Goal: Task Accomplishment & Management: Complete application form

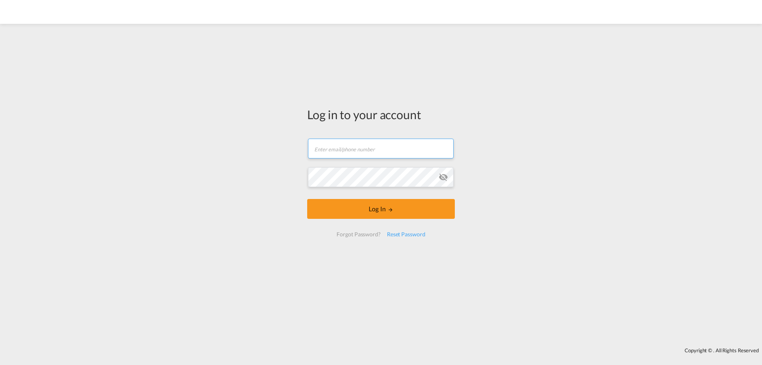
click at [338, 150] on input "text" at bounding box center [381, 149] width 146 height 20
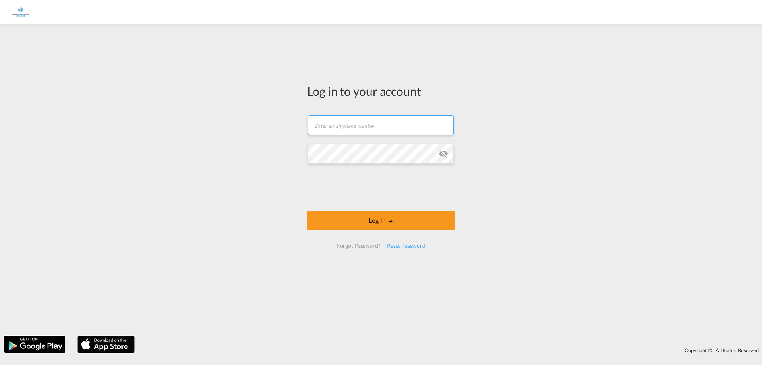
click at [398, 122] on input "text" at bounding box center [381, 125] width 146 height 20
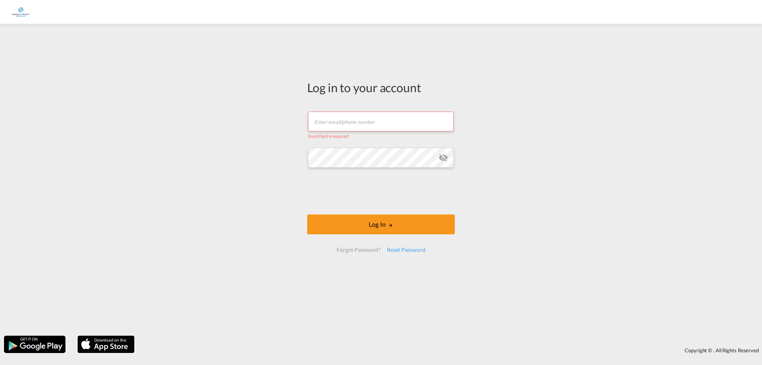
click at [439, 161] on md-icon "icon-eye-off" at bounding box center [444, 158] width 10 height 10
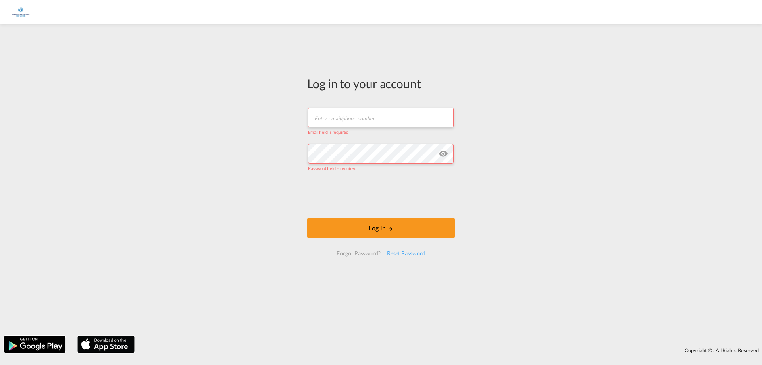
click at [366, 122] on input "text" at bounding box center [381, 118] width 146 height 20
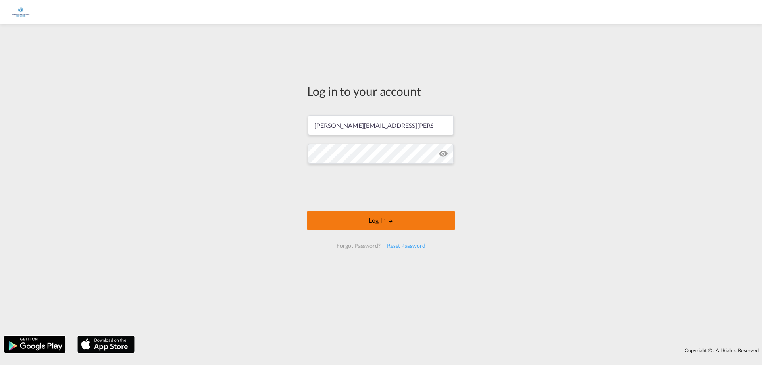
click at [429, 221] on button "Log In" at bounding box center [381, 220] width 148 height 20
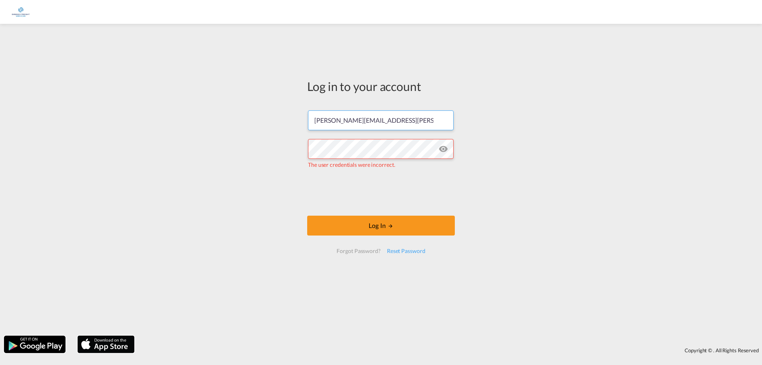
drag, startPoint x: 345, startPoint y: 122, endPoint x: 173, endPoint y: 141, distance: 173.0
click at [195, 150] on div "Log in to your account [PERSON_NAME][EMAIL_ADDRESS][PERSON_NAME][DOMAIN_NAME] T…" at bounding box center [381, 180] width 762 height 304
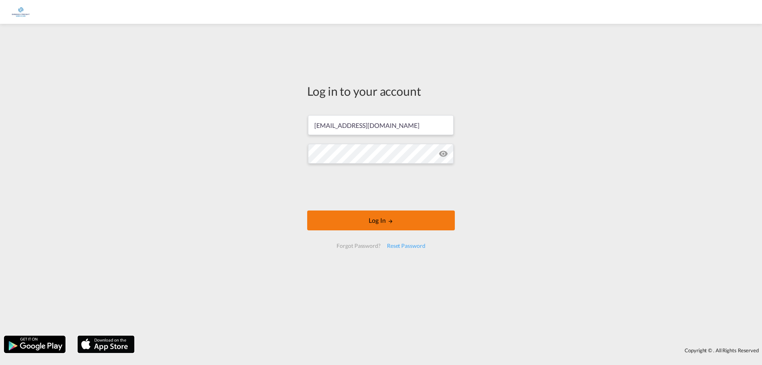
click at [390, 213] on button "Log In" at bounding box center [381, 220] width 148 height 20
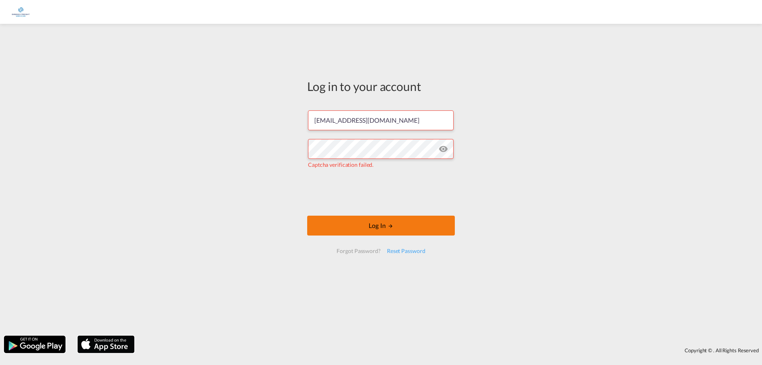
click at [388, 228] on md-icon "LOGIN" at bounding box center [391, 226] width 6 height 6
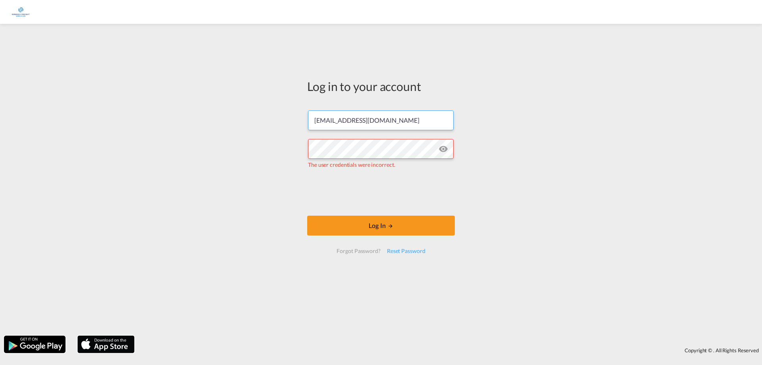
drag, startPoint x: 343, startPoint y: 122, endPoint x: 240, endPoint y: 116, distance: 103.0
click at [240, 116] on div "Log in to your account [EMAIL_ADDRESS][DOMAIN_NAME] The user credentials were i…" at bounding box center [381, 180] width 762 height 304
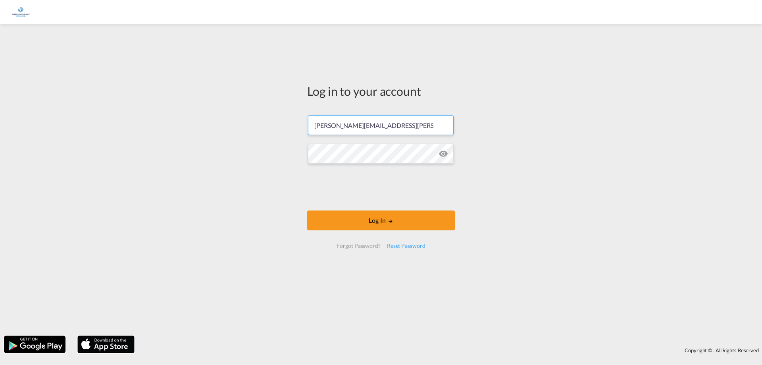
type input "[PERSON_NAME][EMAIL_ADDRESS][PERSON_NAME][DOMAIN_NAME]"
click at [414, 225] on button "Log In" at bounding box center [381, 220] width 148 height 20
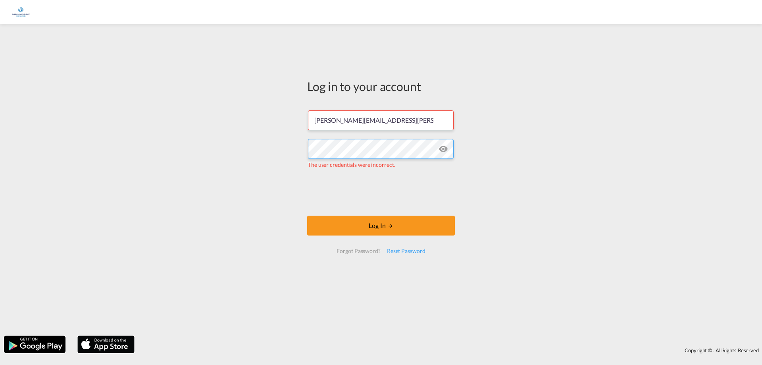
click at [260, 148] on div "Log in to your account [PERSON_NAME][EMAIL_ADDRESS][PERSON_NAME][DOMAIN_NAME] T…" at bounding box center [381, 180] width 762 height 304
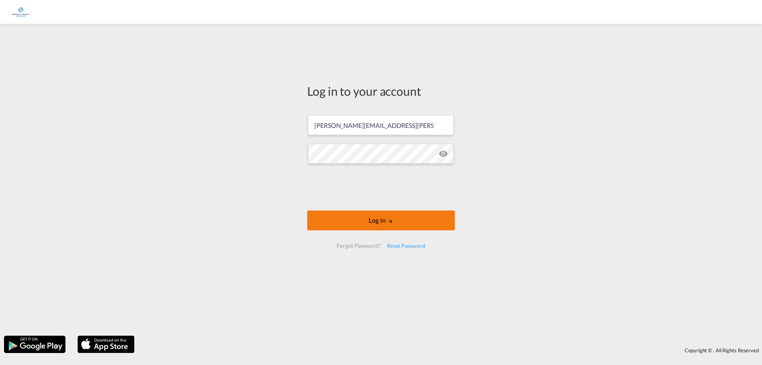
click at [428, 223] on button "Log In" at bounding box center [381, 220] width 148 height 20
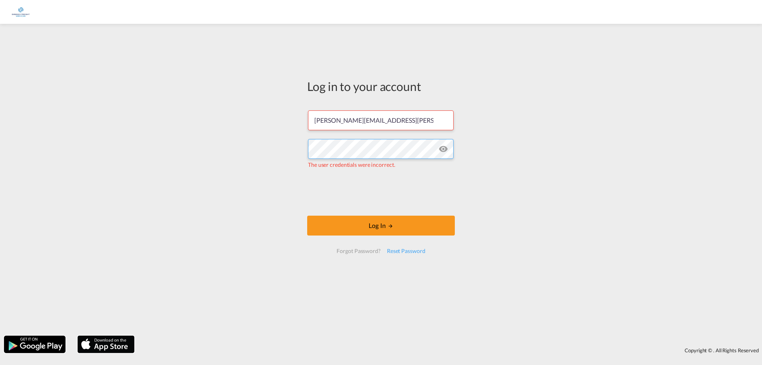
click at [173, 154] on div "Log in to your account [PERSON_NAME][EMAIL_ADDRESS][PERSON_NAME][DOMAIN_NAME] T…" at bounding box center [381, 180] width 762 height 304
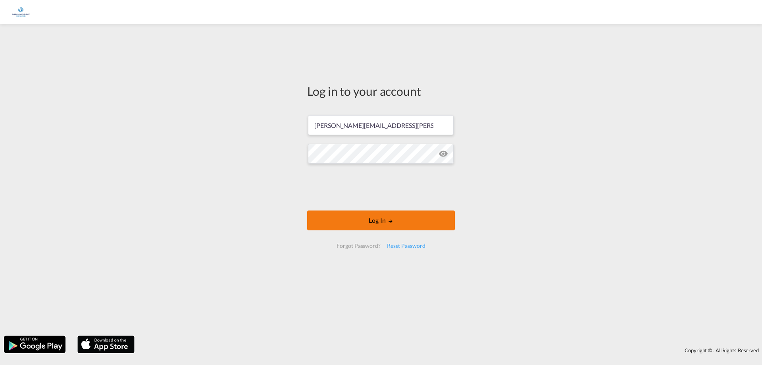
click at [407, 218] on button "Log In" at bounding box center [381, 220] width 148 height 20
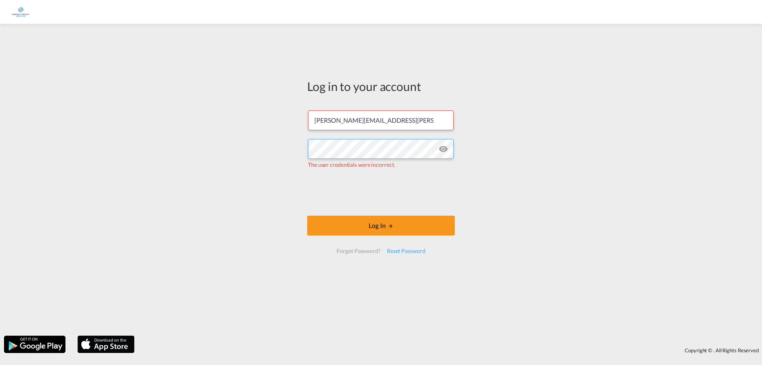
click at [267, 153] on div "Log in to your account [PERSON_NAME][EMAIL_ADDRESS][PERSON_NAME][DOMAIN_NAME] T…" at bounding box center [381, 180] width 762 height 304
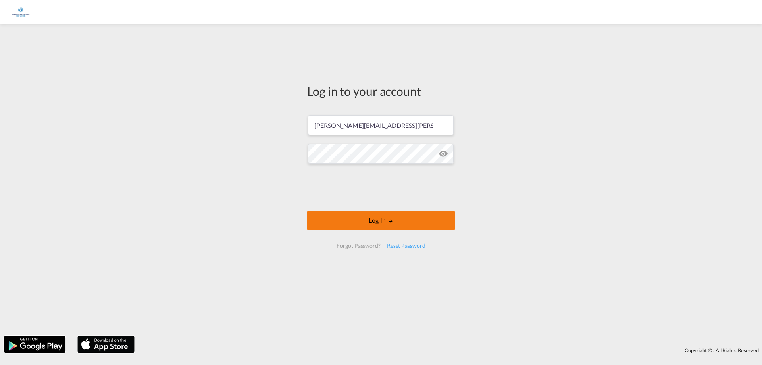
click at [417, 222] on button "Log In" at bounding box center [381, 220] width 148 height 20
click at [435, 220] on button "Log In" at bounding box center [381, 220] width 148 height 20
click at [422, 221] on button "Log In" at bounding box center [381, 220] width 148 height 20
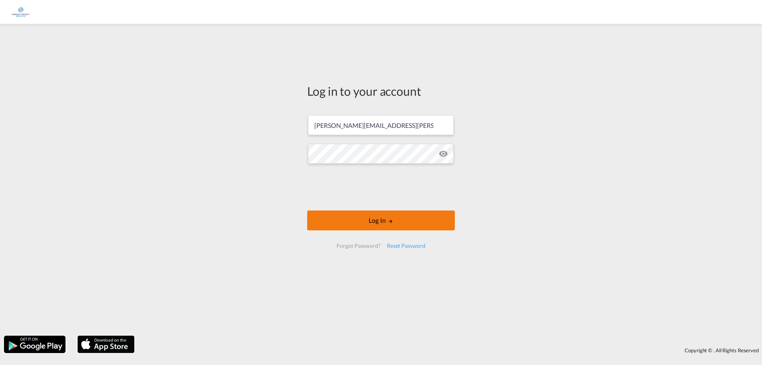
click at [422, 221] on button "Log In" at bounding box center [381, 220] width 148 height 20
click at [426, 216] on button "Log In" at bounding box center [381, 220] width 148 height 20
click at [432, 220] on button "Log In" at bounding box center [381, 220] width 148 height 20
click at [419, 211] on button "Log In" at bounding box center [381, 220] width 148 height 20
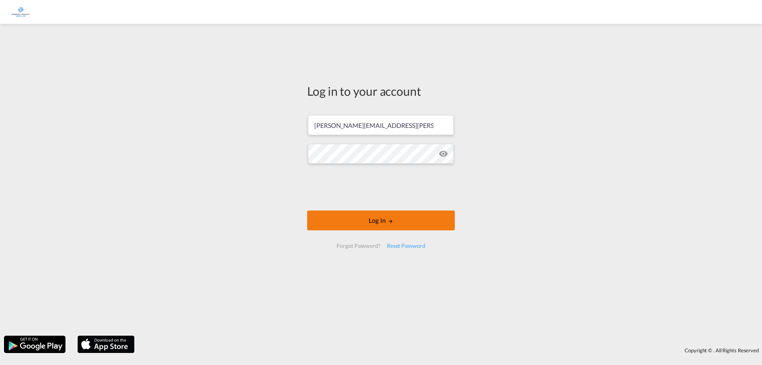
click at [419, 211] on button "Log In" at bounding box center [381, 220] width 148 height 20
click at [407, 217] on button "Log In" at bounding box center [381, 220] width 148 height 20
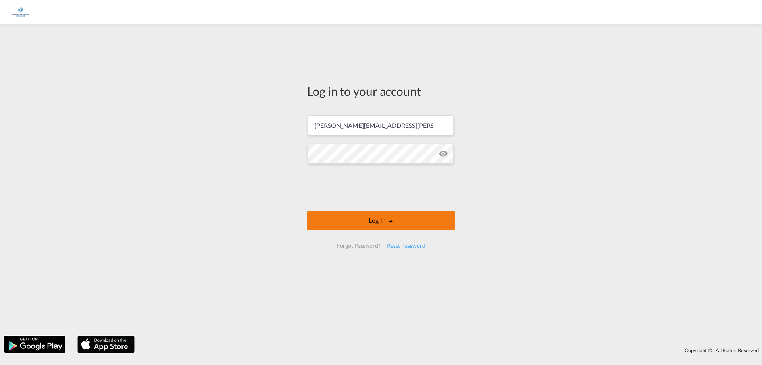
click at [407, 217] on button "Log In" at bounding box center [381, 220] width 148 height 20
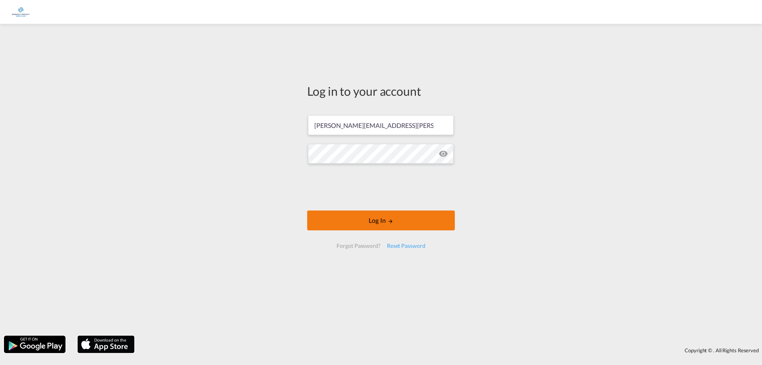
click at [407, 217] on button "Log In" at bounding box center [381, 220] width 148 height 20
click at [434, 212] on button "Log In" at bounding box center [381, 220] width 148 height 20
click at [428, 218] on button "Log In" at bounding box center [381, 220] width 148 height 20
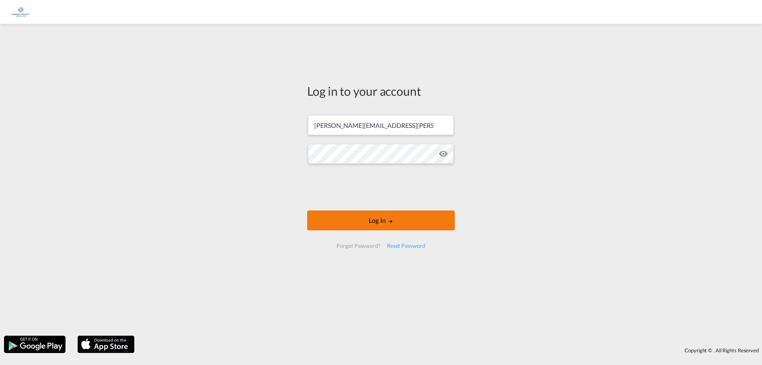
click at [428, 218] on button "Log In" at bounding box center [381, 220] width 148 height 20
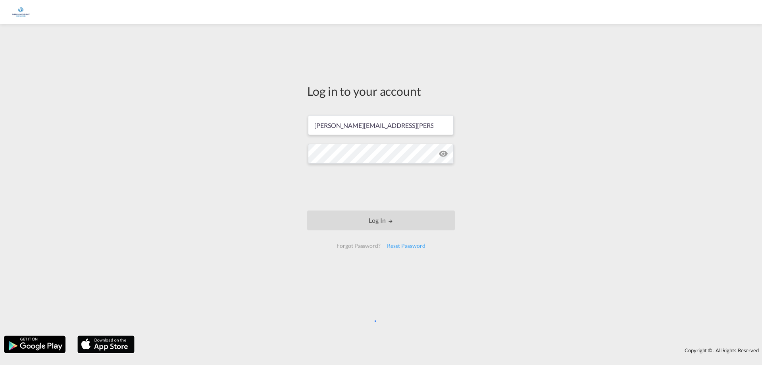
click at [428, 218] on button "Log In" at bounding box center [381, 220] width 148 height 20
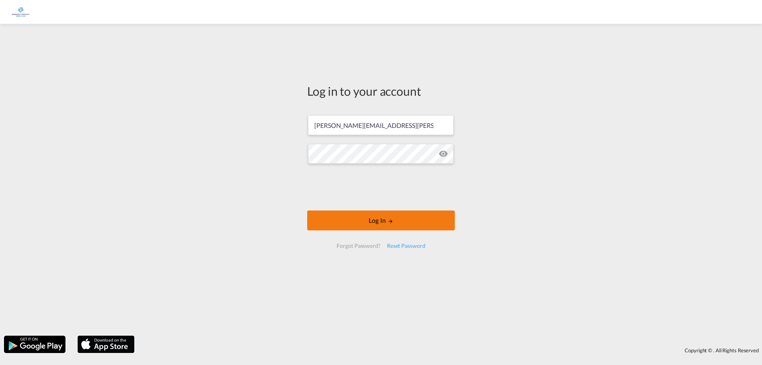
click at [428, 218] on button "Log In" at bounding box center [381, 220] width 148 height 20
click at [228, 153] on div "Log in to your account [PERSON_NAME][EMAIL_ADDRESS][PERSON_NAME][DOMAIN_NAME] L…" at bounding box center [381, 180] width 762 height 304
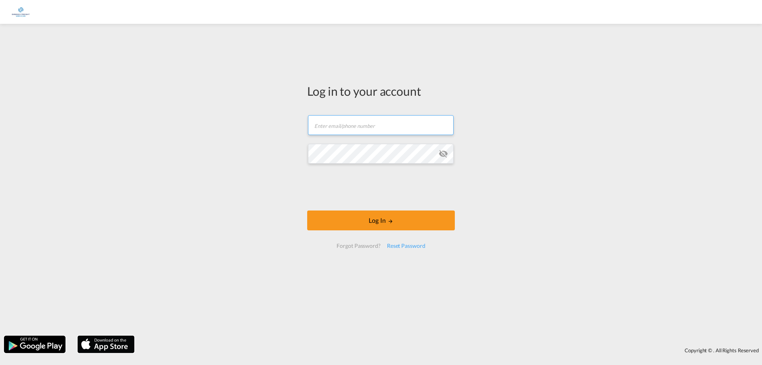
click at [367, 133] on input "text" at bounding box center [381, 125] width 146 height 20
type input "[PERSON_NAME][EMAIL_ADDRESS][PERSON_NAME][DOMAIN_NAME]"
click at [445, 152] on md-icon "icon-eye-off" at bounding box center [444, 154] width 10 height 10
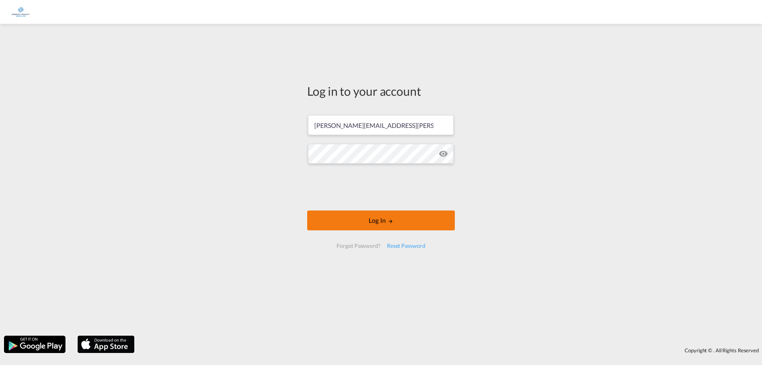
click at [397, 220] on button "Log In" at bounding box center [381, 220] width 148 height 20
click at [380, 226] on button "Log In" at bounding box center [381, 220] width 148 height 20
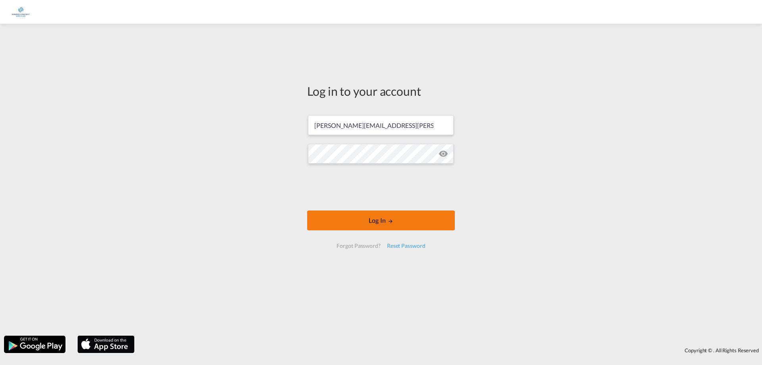
click at [380, 226] on button "Log In" at bounding box center [381, 220] width 148 height 20
click at [371, 227] on button "Log In" at bounding box center [381, 220] width 148 height 20
click at [371, 226] on button "Log In" at bounding box center [381, 220] width 148 height 20
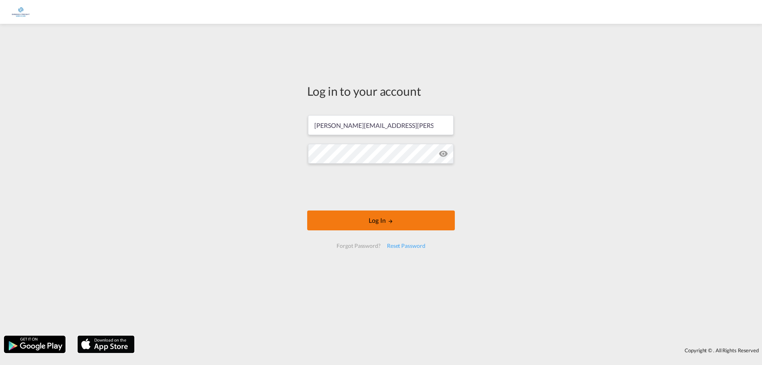
click at [371, 226] on button "Log In" at bounding box center [381, 220] width 148 height 20
click at [376, 224] on button "Log In" at bounding box center [381, 220] width 148 height 20
click at [378, 223] on button "Log In" at bounding box center [381, 220] width 148 height 20
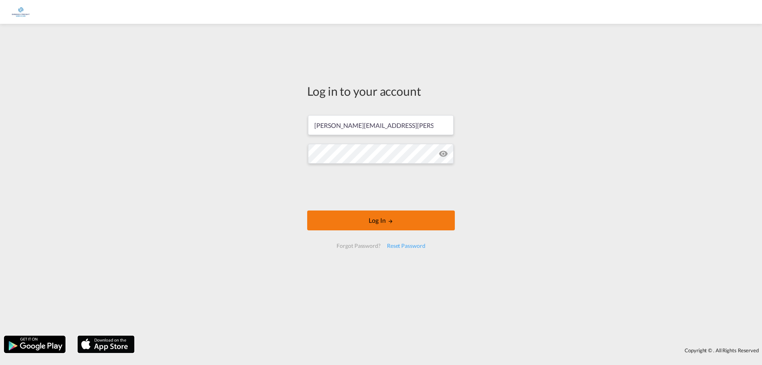
click at [358, 214] on button "Log In" at bounding box center [381, 220] width 148 height 20
click at [406, 218] on button "Log In" at bounding box center [381, 220] width 148 height 20
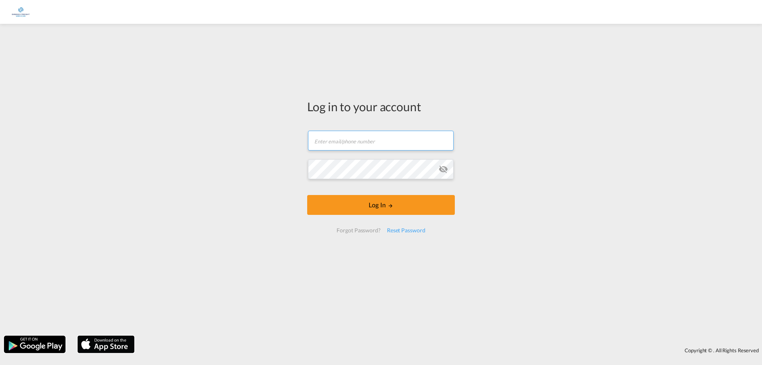
click at [369, 143] on input "text" at bounding box center [381, 141] width 146 height 20
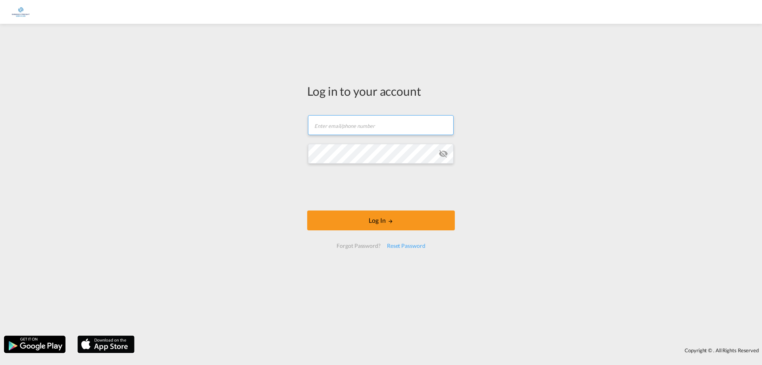
type input "[PERSON_NAME][EMAIL_ADDRESS][PERSON_NAME][DOMAIN_NAME]"
click at [445, 151] on md-icon "icon-eye-off" at bounding box center [444, 154] width 10 height 10
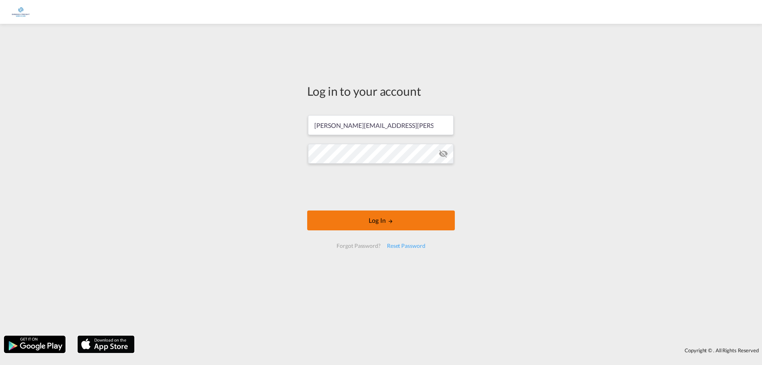
click at [381, 222] on button "Log In" at bounding box center [381, 220] width 148 height 20
click at [380, 222] on button "Log In" at bounding box center [381, 220] width 148 height 20
click at [380, 223] on button "Log In" at bounding box center [381, 220] width 148 height 20
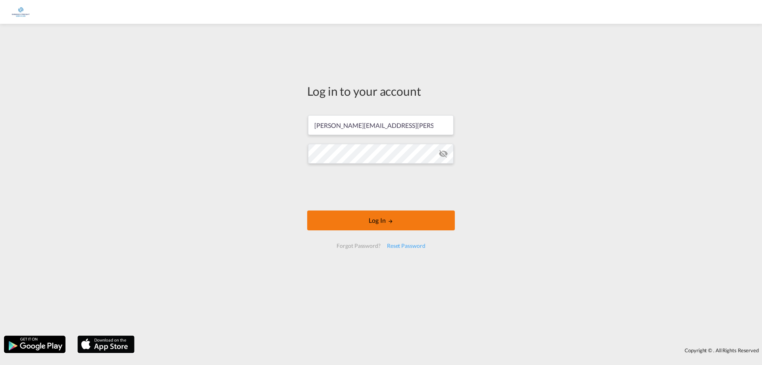
click at [379, 224] on button "Log In" at bounding box center [381, 220] width 148 height 20
click at [357, 227] on button "Log In" at bounding box center [381, 220] width 148 height 20
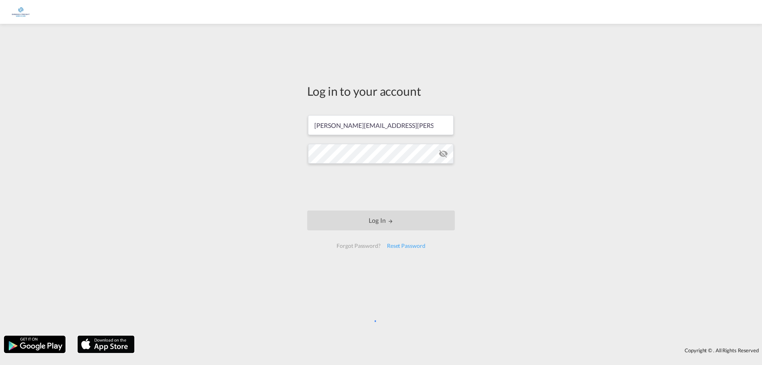
click at [357, 227] on button "Log In" at bounding box center [381, 220] width 148 height 20
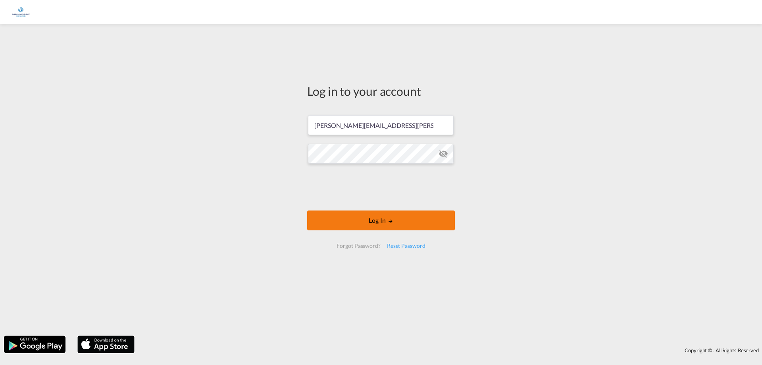
click at [357, 227] on button "Log In" at bounding box center [381, 220] width 148 height 20
click at [357, 230] on button "Log In" at bounding box center [381, 220] width 148 height 20
